Goal: Check status: Check status

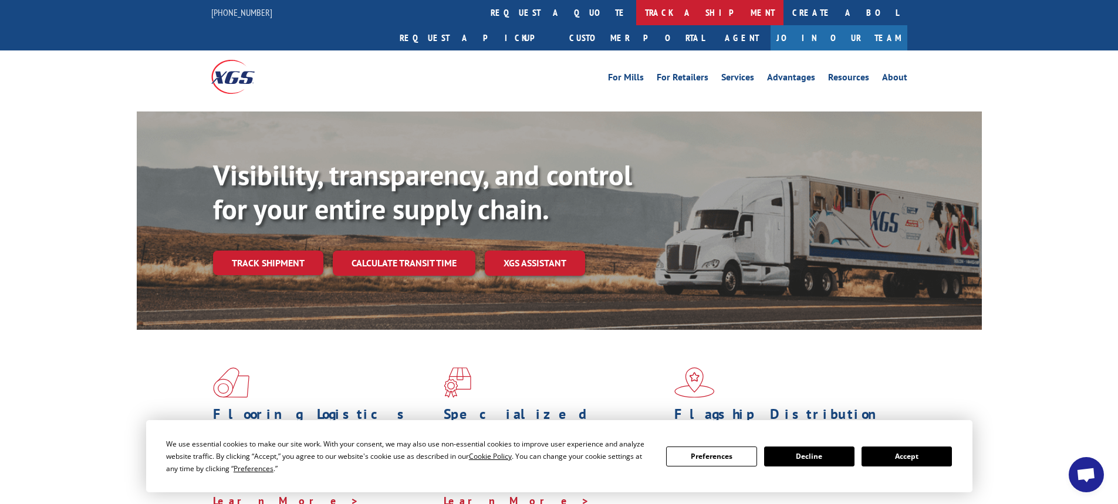
click at [636, 18] on link "track a shipment" at bounding box center [709, 12] width 147 height 25
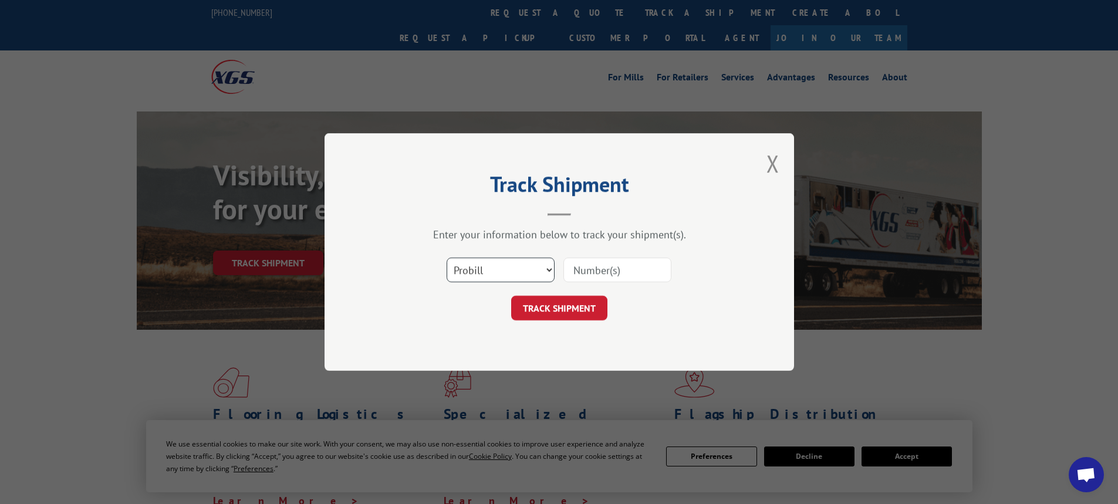
click at [474, 275] on select "Select category... Probill BOL PO" at bounding box center [501, 270] width 108 height 25
select select "po"
click at [447, 258] on select "Select category... Probill BOL PO" at bounding box center [501, 270] width 108 height 25
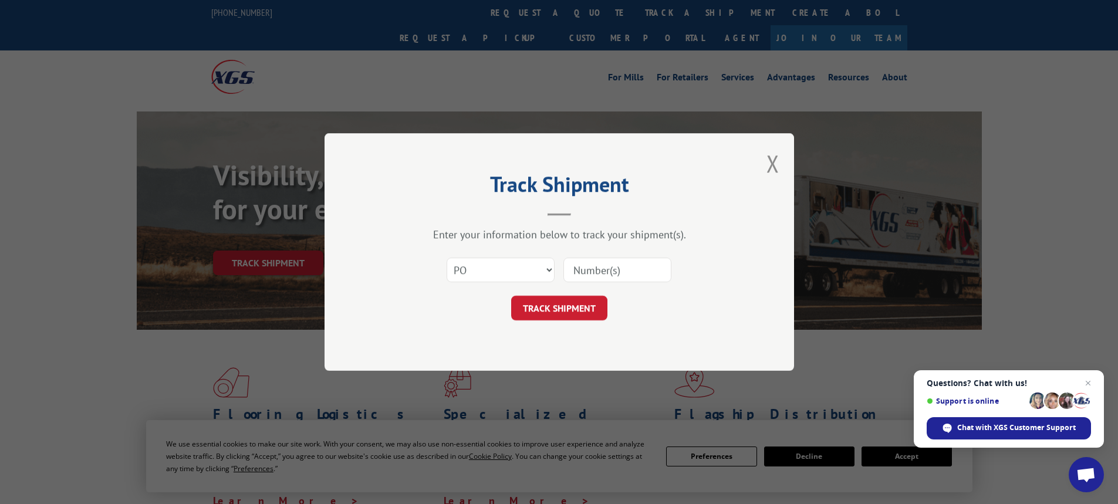
click at [585, 278] on input at bounding box center [618, 270] width 108 height 25
paste input "83515654"
type input "83515654"
click at [595, 305] on button "TRACK SHIPMENT" at bounding box center [559, 308] width 96 height 25
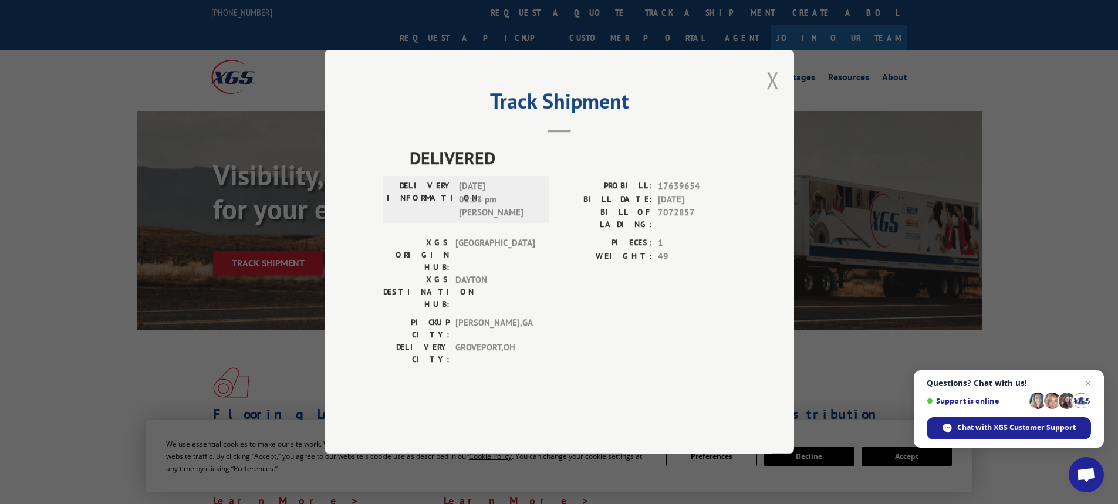
click at [769, 96] on button "Close modal" at bounding box center [773, 80] width 13 height 31
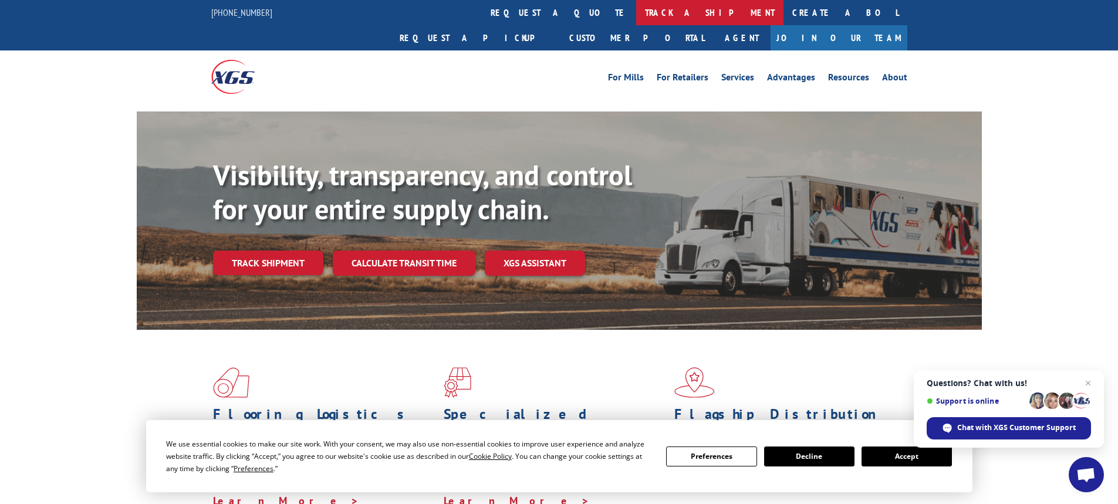
click at [636, 8] on link "track a shipment" at bounding box center [709, 12] width 147 height 25
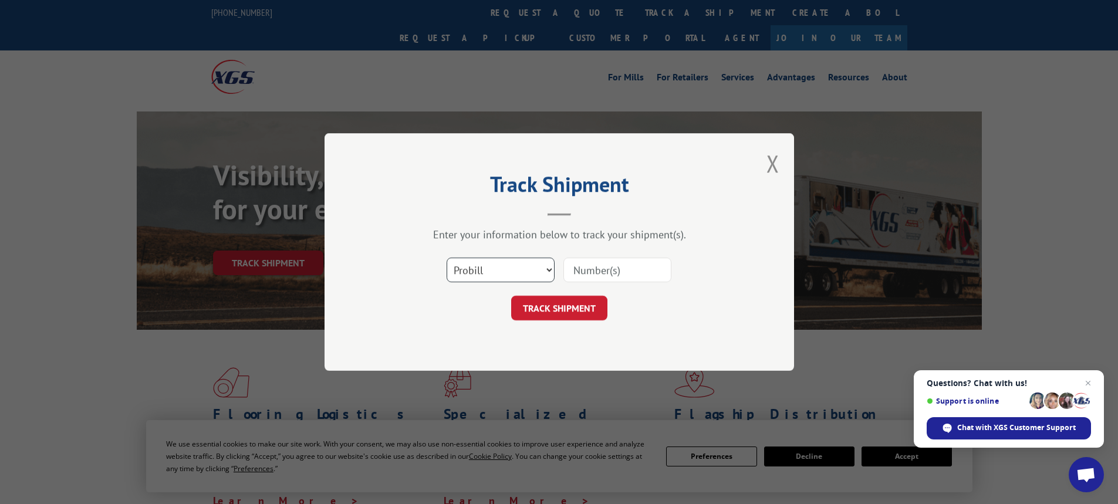
drag, startPoint x: 483, startPoint y: 271, endPoint x: 479, endPoint y: 280, distance: 10.0
click at [482, 271] on select "Select category... Probill BOL PO" at bounding box center [501, 270] width 108 height 25
select select "po"
click at [447, 258] on select "Select category... Probill BOL PO" at bounding box center [501, 270] width 108 height 25
click at [588, 269] on input at bounding box center [618, 270] width 108 height 25
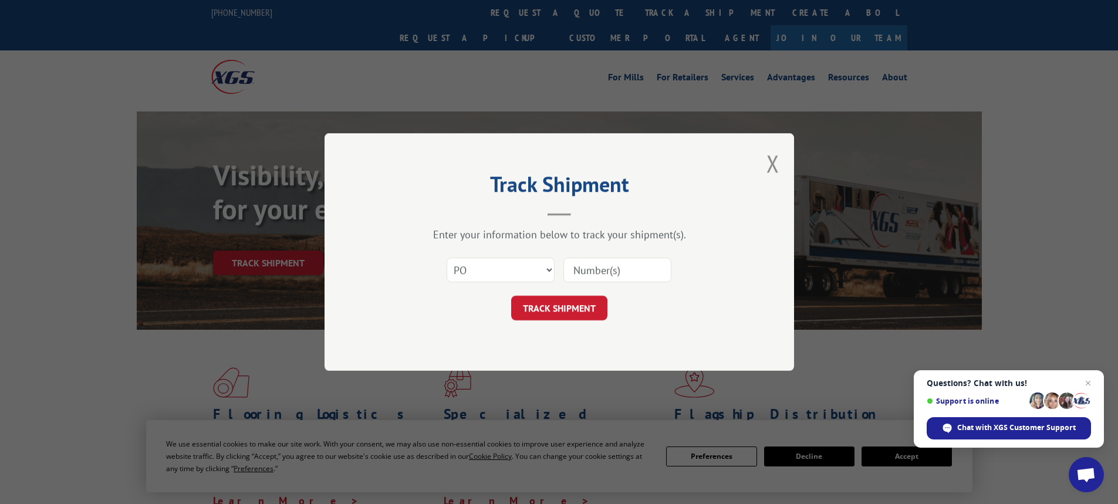
paste input "72533689"
type input "72533689"
click at [566, 309] on button "TRACK SHIPMENT" at bounding box center [559, 308] width 96 height 25
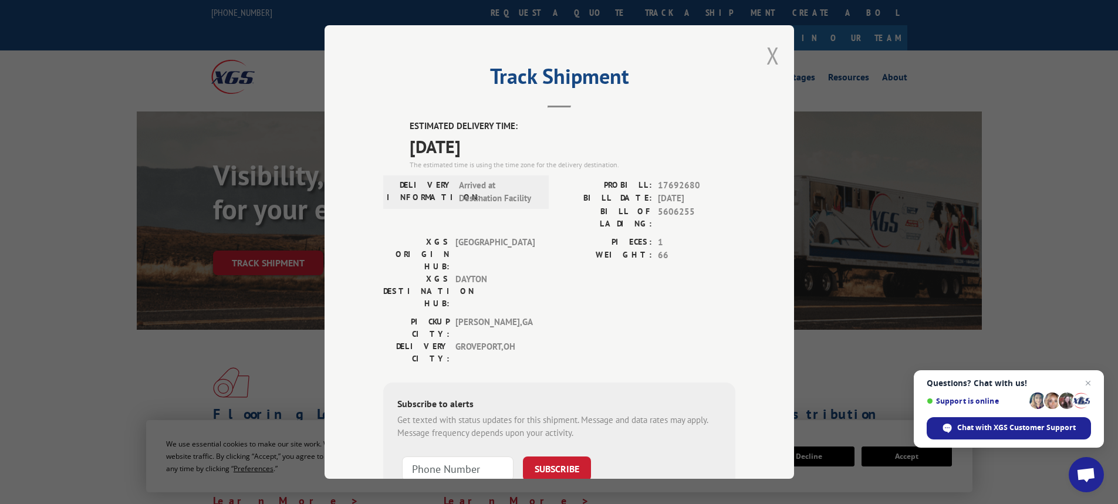
click at [771, 58] on button "Close modal" at bounding box center [773, 55] width 13 height 31
